Goal: Find specific page/section: Find specific page/section

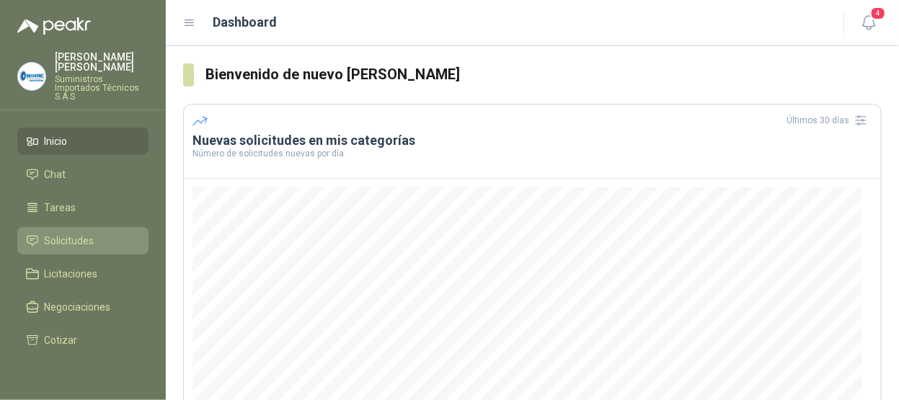
click at [81, 233] on span "Solicitudes" at bounding box center [70, 241] width 50 height 16
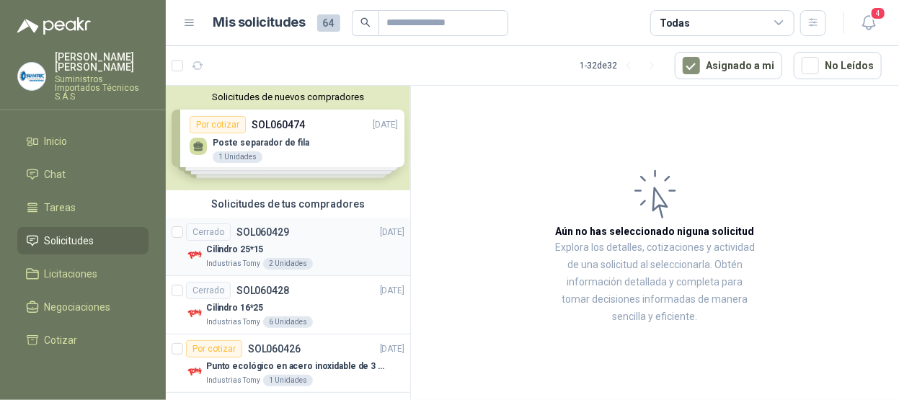
click at [314, 250] on div "Cilindro 25*15" at bounding box center [305, 249] width 198 height 17
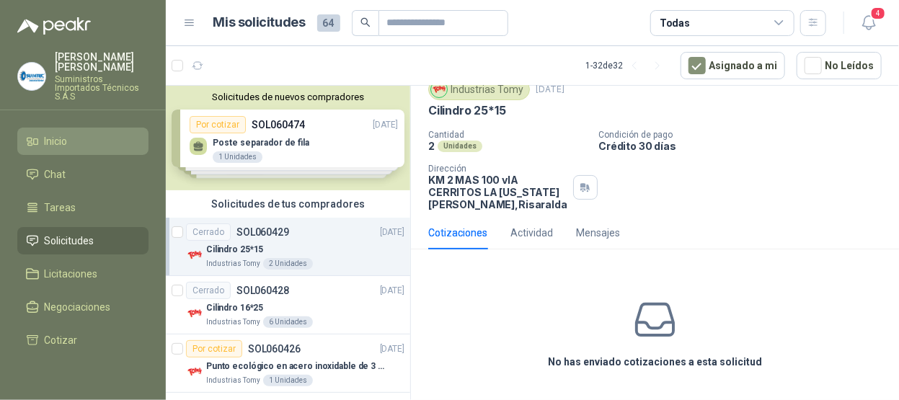
click at [71, 133] on li "Inicio" at bounding box center [83, 141] width 114 height 16
